Goal: Transaction & Acquisition: Purchase product/service

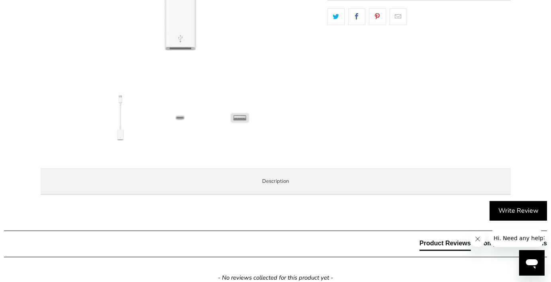
scroll to position [319, 0]
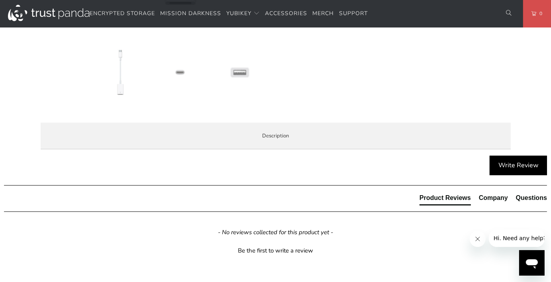
click at [0, 0] on span "Specifications" at bounding box center [0, 0] width 0 height 0
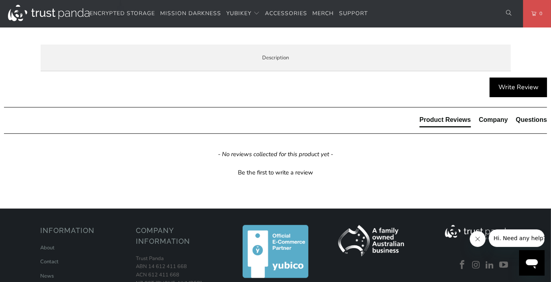
scroll to position [398, 0]
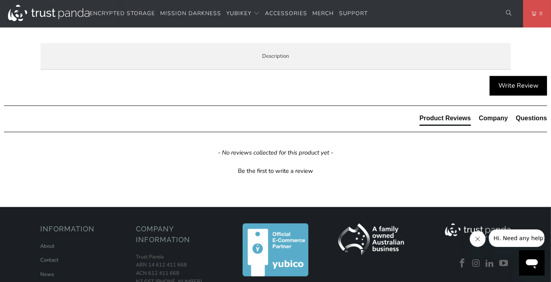
click at [0, 0] on span "Enterprise and Government" at bounding box center [0, 0] width 0 height 0
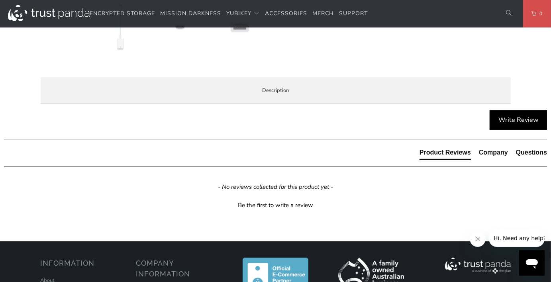
scroll to position [359, 0]
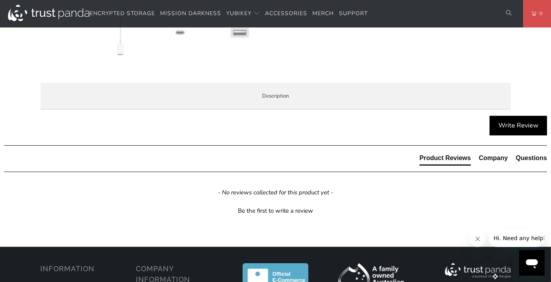
click at [0, 0] on span "Local Service & Support" at bounding box center [0, 0] width 0 height 0
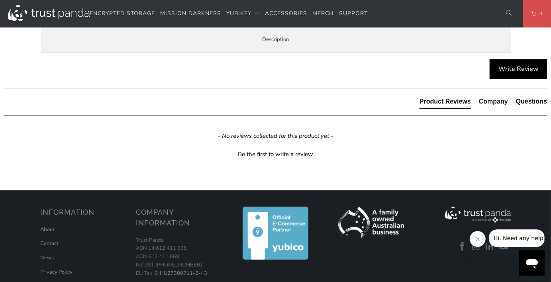
scroll to position [319, 0]
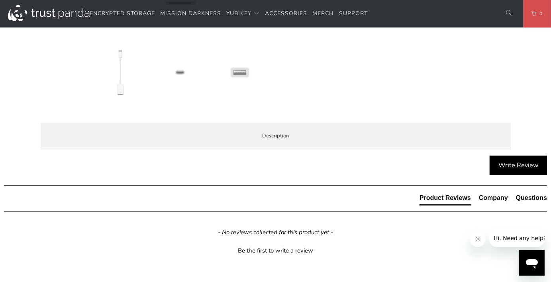
click at [0, 0] on span "Specifications" at bounding box center [0, 0] width 0 height 0
click at [0, 0] on span "Overview" at bounding box center [0, 0] width 0 height 0
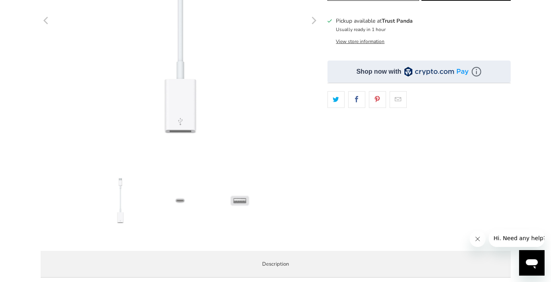
scroll to position [199, 0]
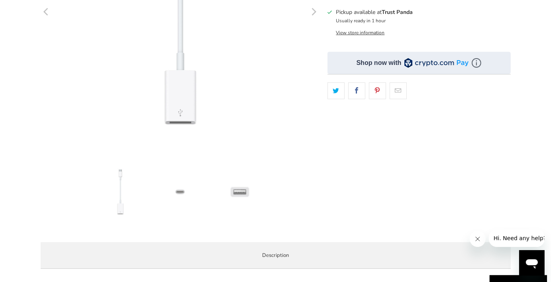
click at [180, 191] on img at bounding box center [180, 192] width 56 height 56
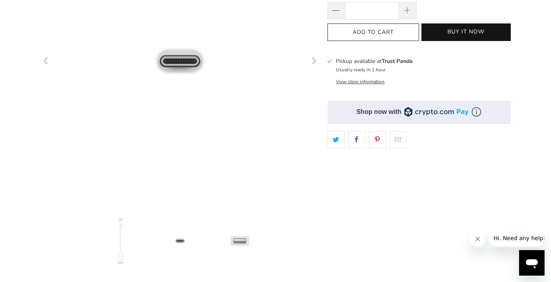
scroll to position [120, 0]
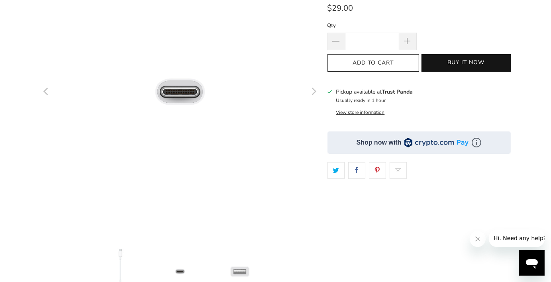
click at [241, 271] on img at bounding box center [240, 272] width 56 height 56
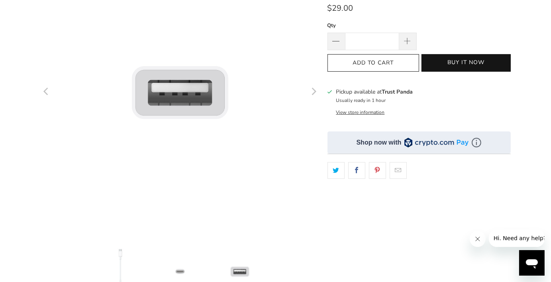
click at [180, 271] on img at bounding box center [180, 272] width 56 height 56
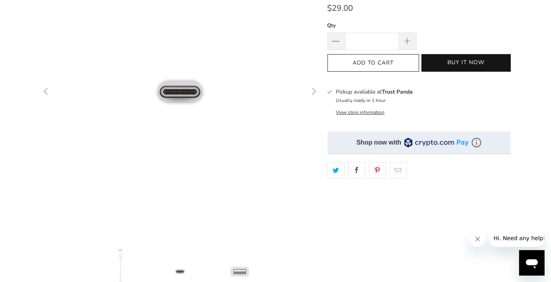
click at [123, 267] on img at bounding box center [120, 272] width 56 height 56
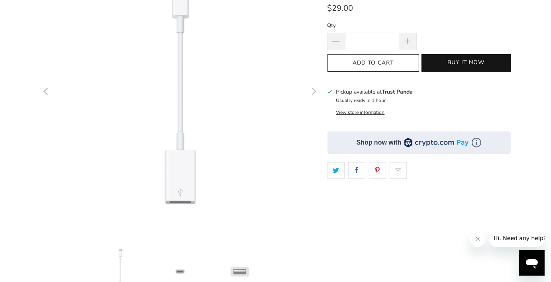
click at [183, 272] on img at bounding box center [180, 272] width 56 height 56
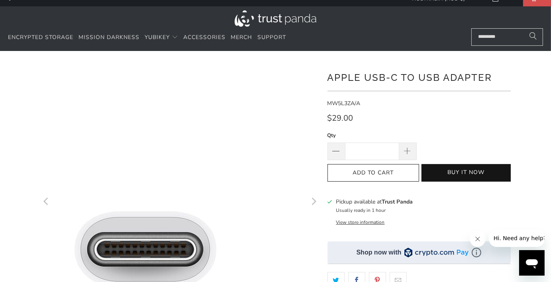
scroll to position [0, 0]
